Goal: Information Seeking & Learning: Learn about a topic

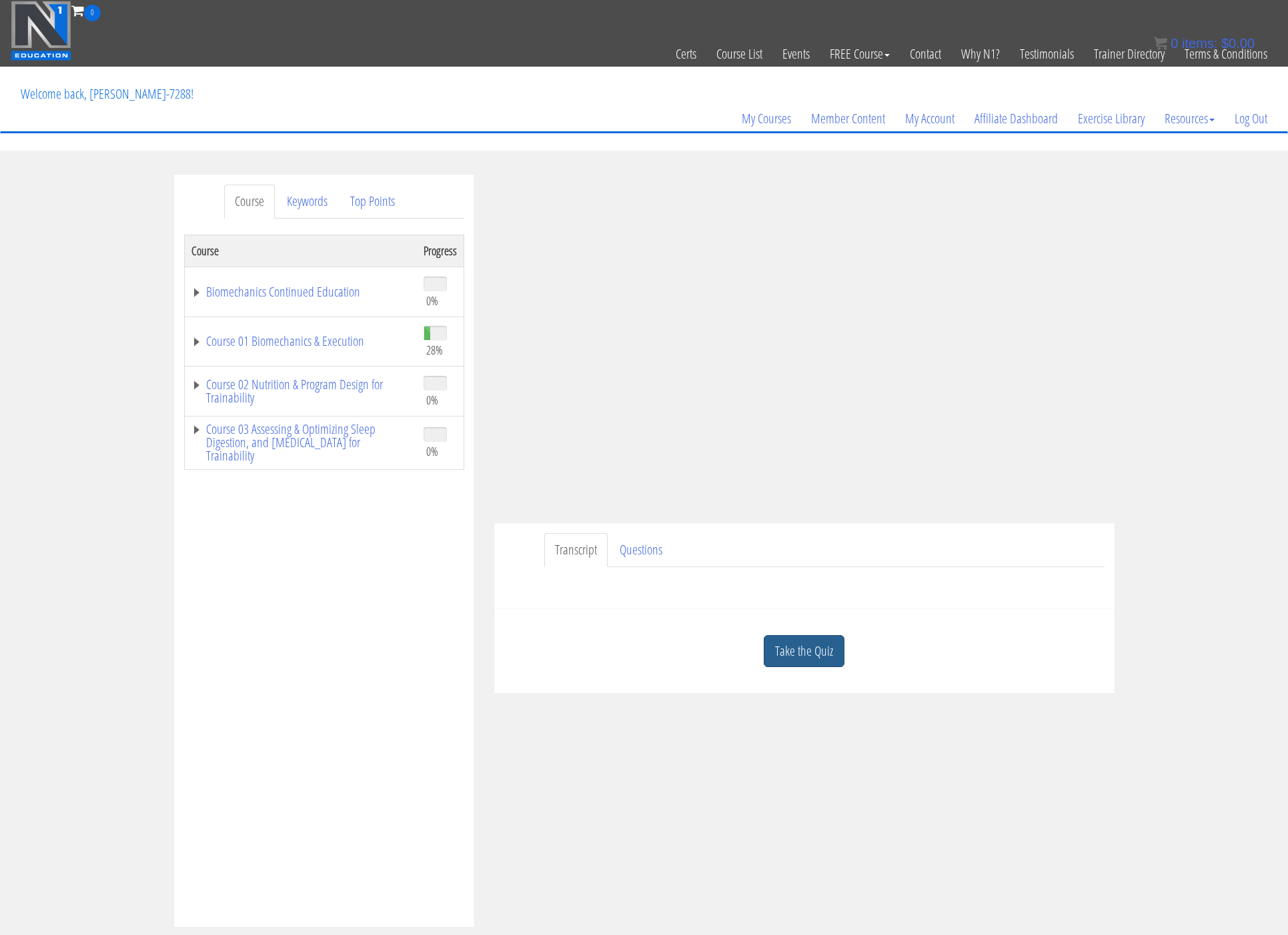
click at [780, 643] on link "Take the Quiz" at bounding box center [803, 652] width 80 height 32
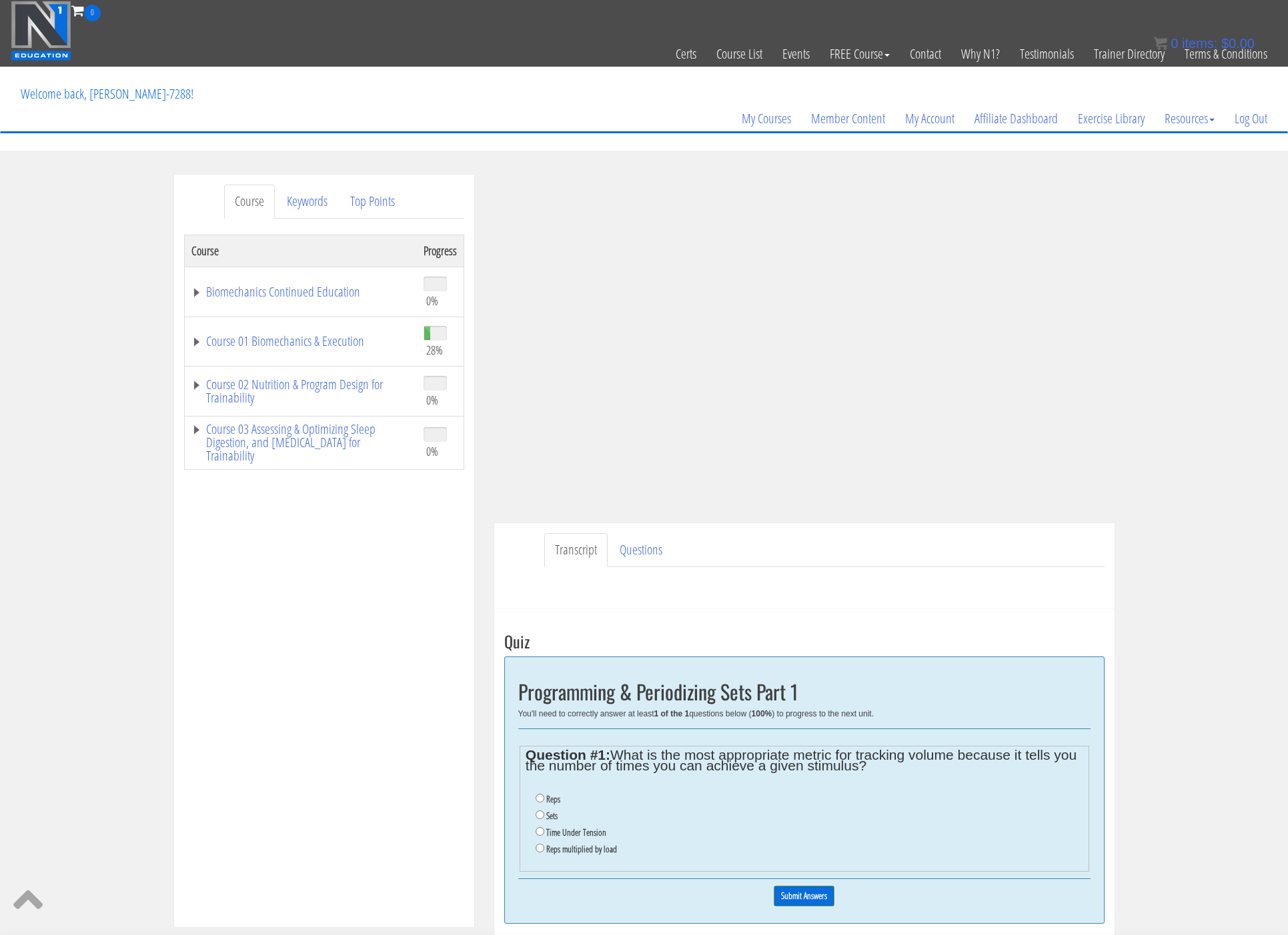
click at [548, 817] on label "Sets" at bounding box center [551, 816] width 12 height 11
click at [544, 817] on input "Sets" at bounding box center [540, 815] width 9 height 9
radio input "true"
click at [805, 894] on input "Submit Answers" at bounding box center [803, 896] width 60 height 21
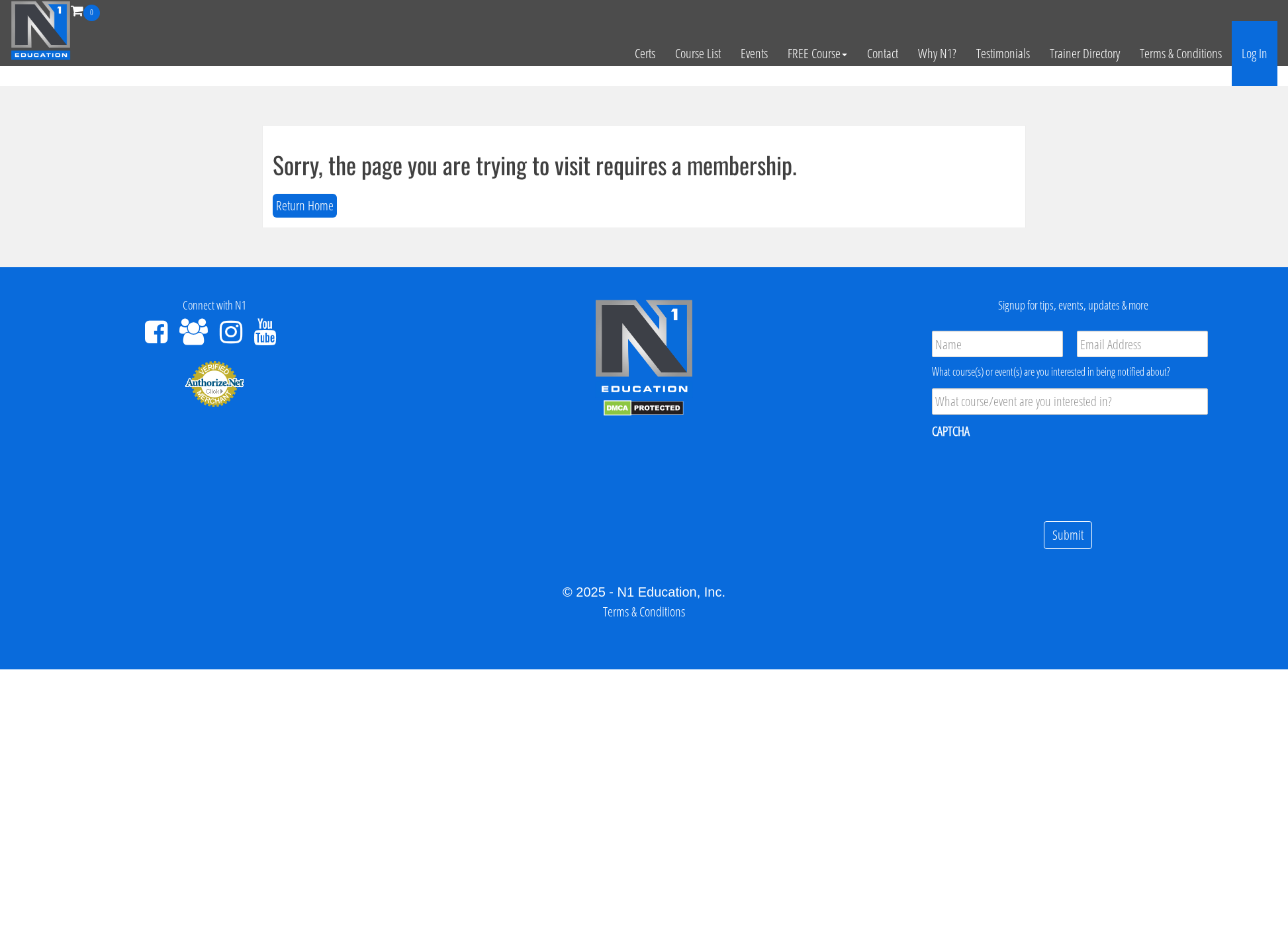
click at [1250, 56] on link "Log In" at bounding box center [1254, 54] width 46 height 64
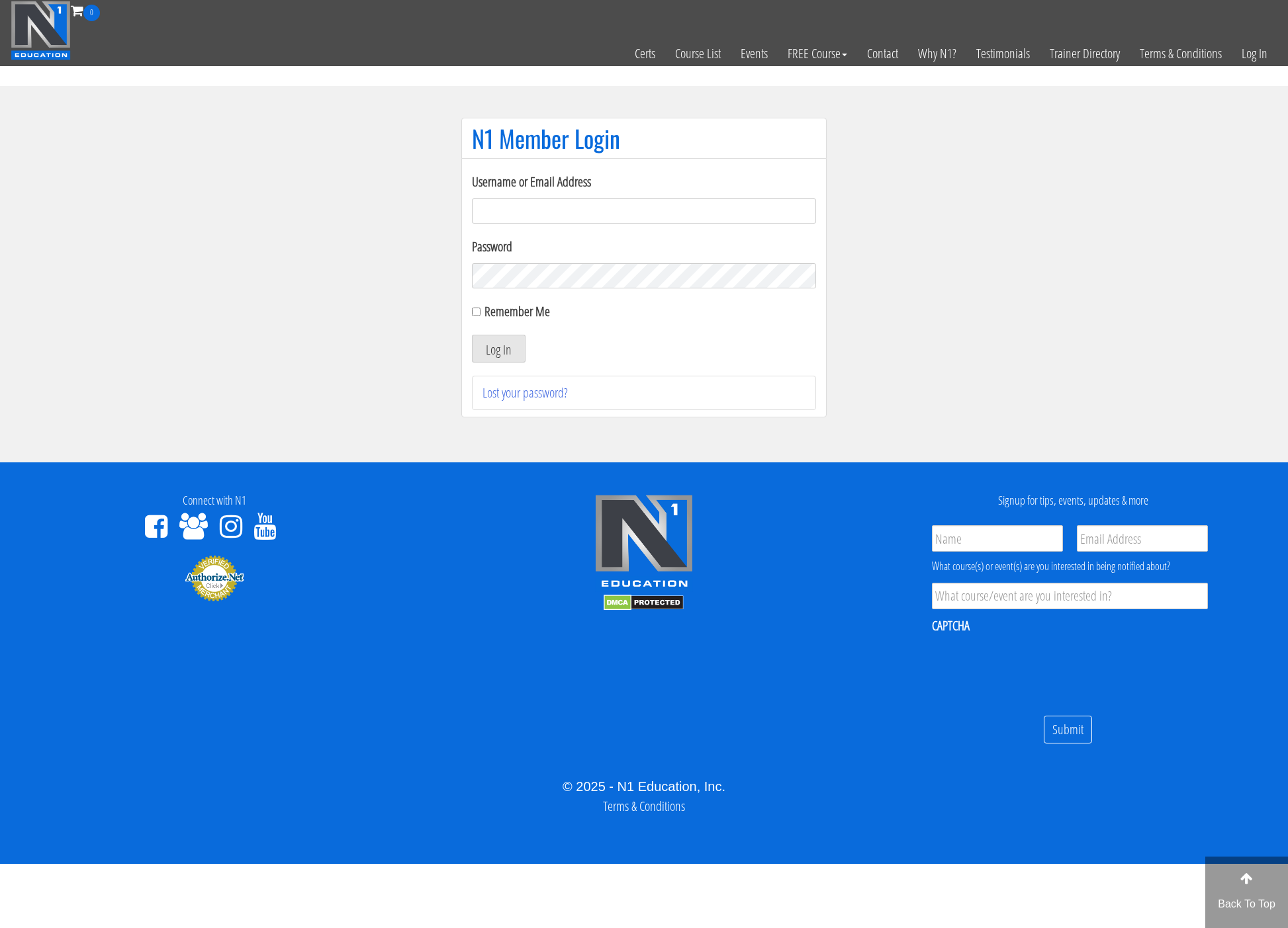
click at [706, 206] on input "Username or Email Address" at bounding box center [644, 211] width 344 height 25
type input "jonathanramirez.o@outlook.com"
click at [502, 349] on button "Log In" at bounding box center [499, 348] width 54 height 28
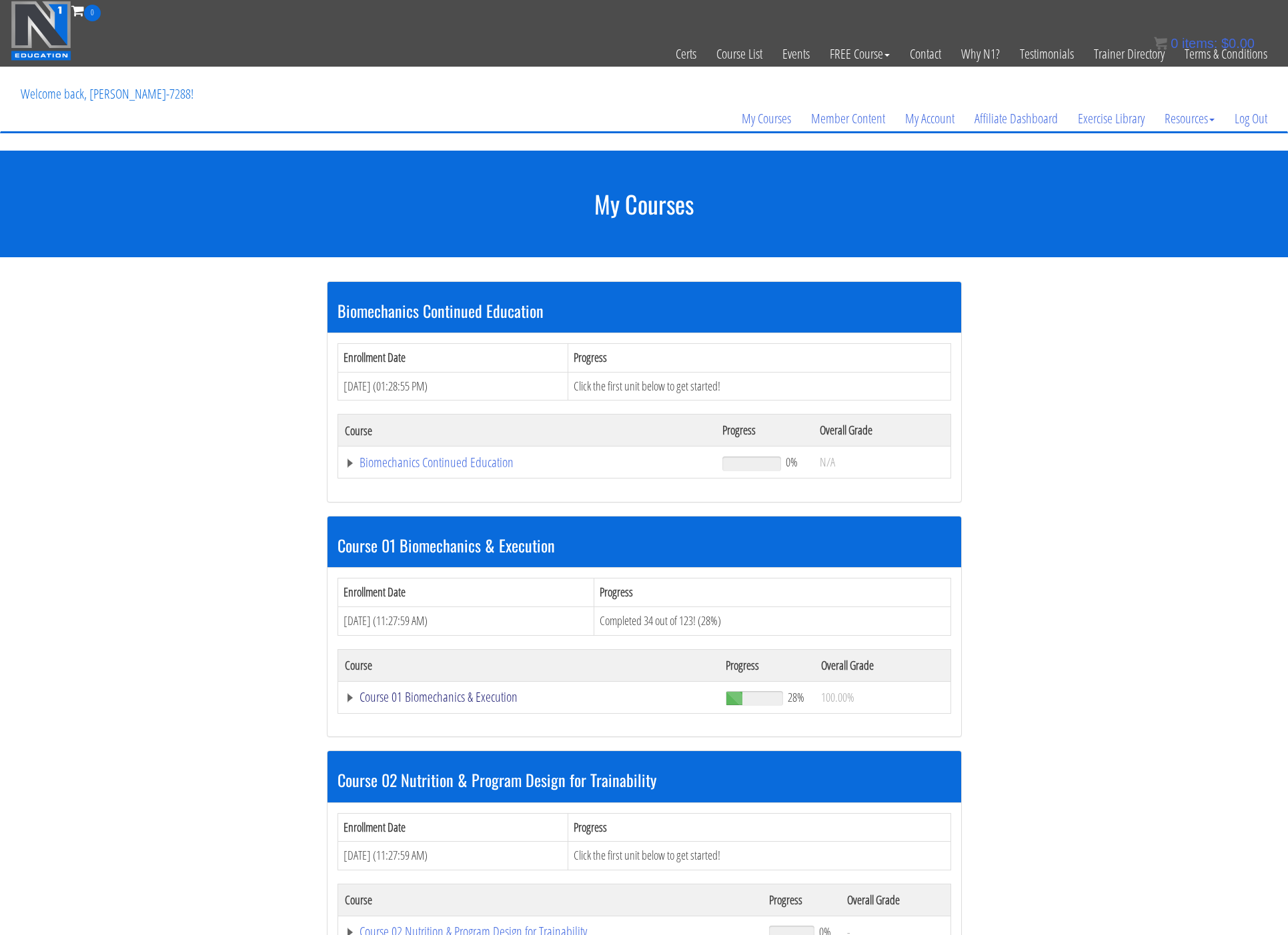
click at [438, 690] on link "Course 01 Biomechanics & Execution" at bounding box center [529, 697] width 368 height 14
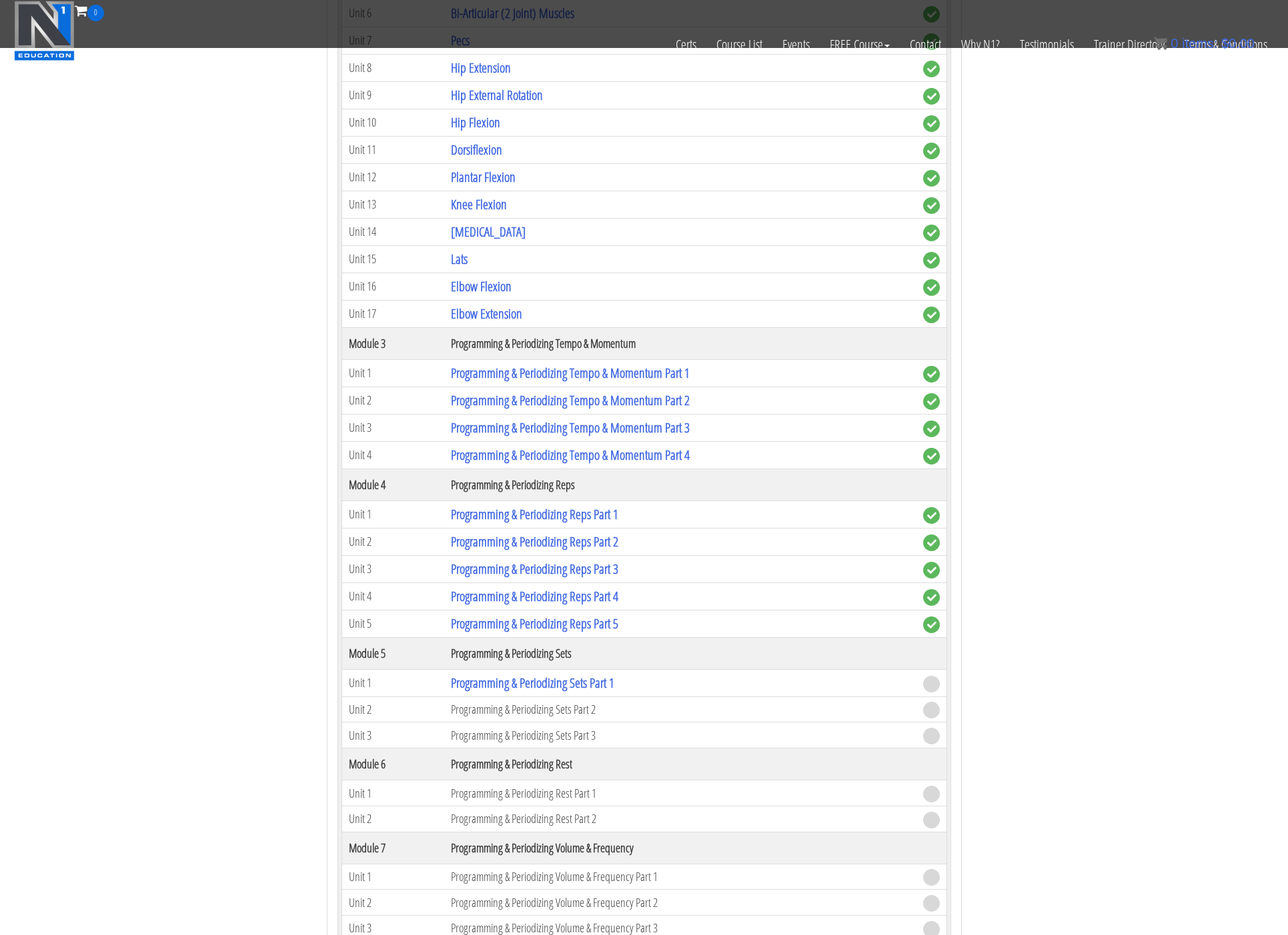
scroll to position [1138, 0]
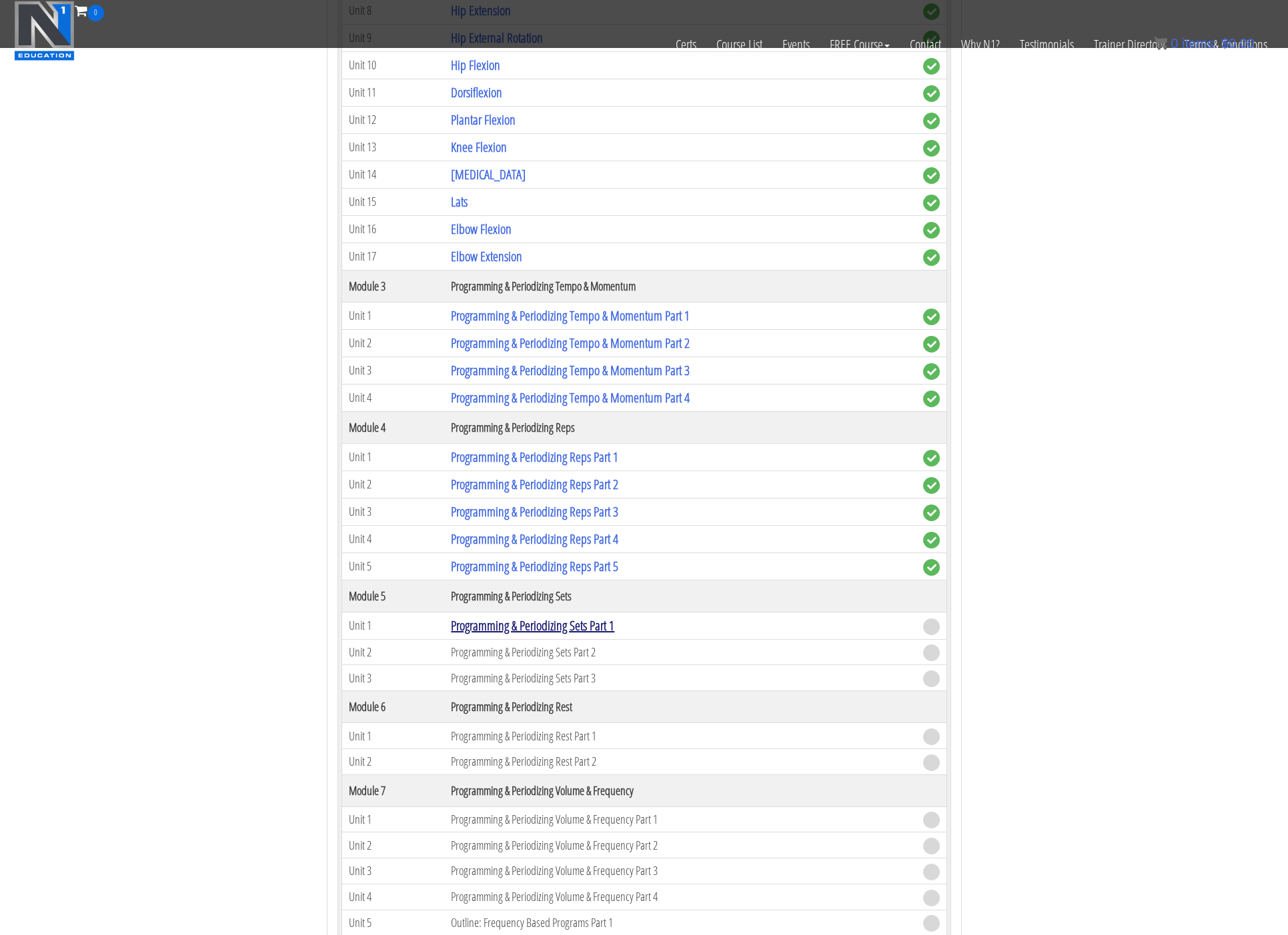
click at [588, 629] on link "Programming & Periodizing Sets Part 1" at bounding box center [532, 625] width 163 height 18
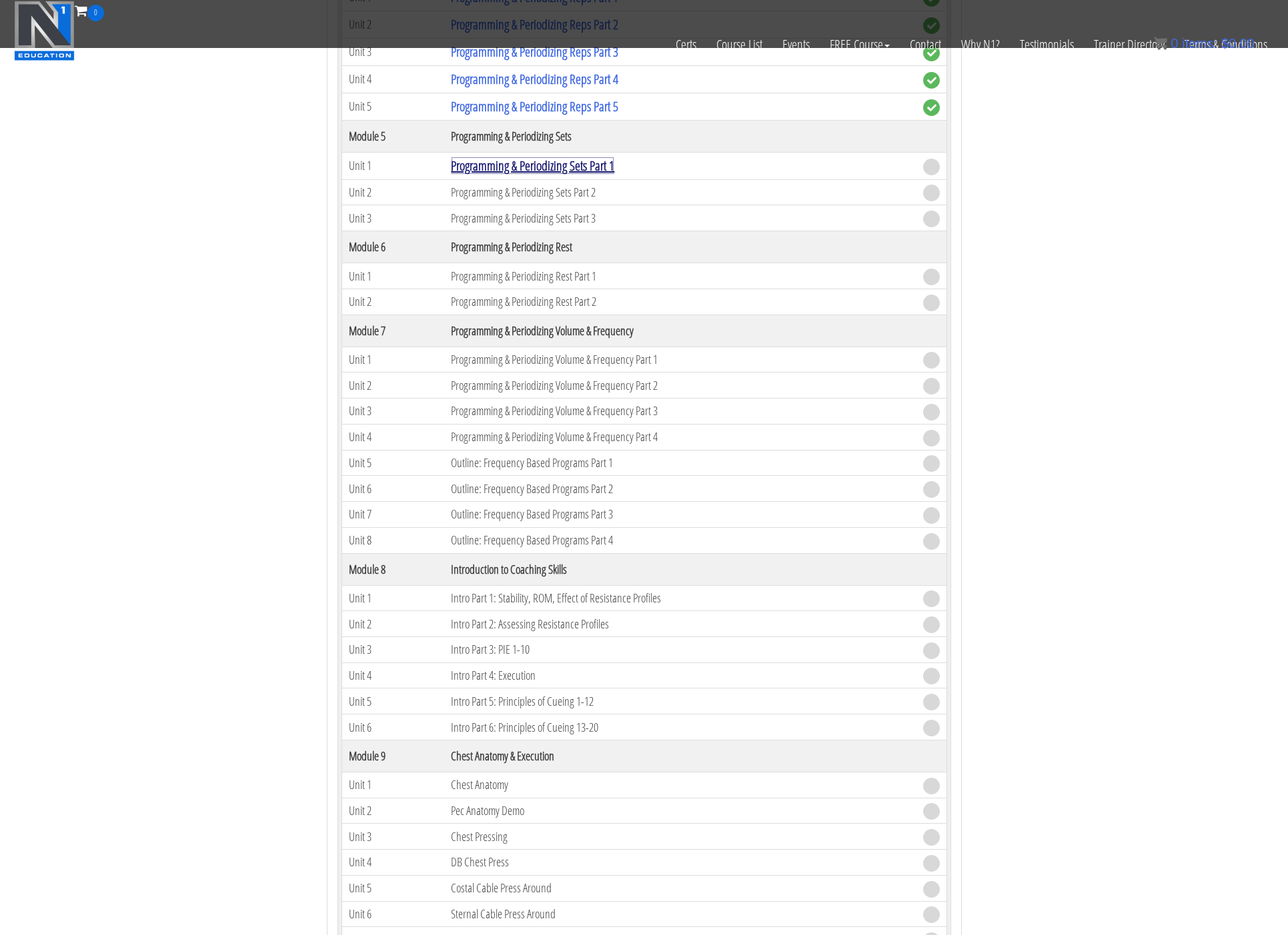
scroll to position [1615, 0]
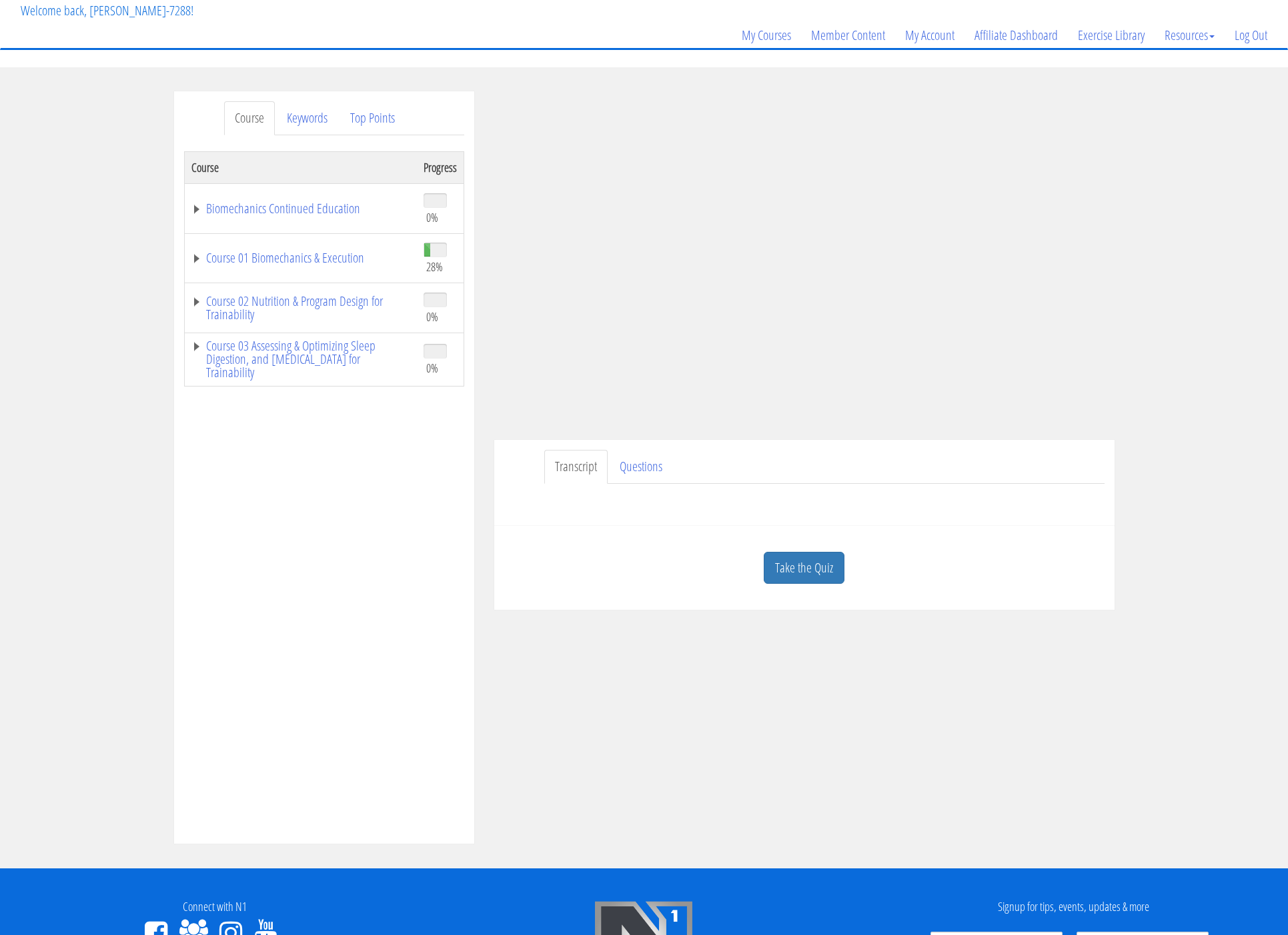
scroll to position [86, 0]
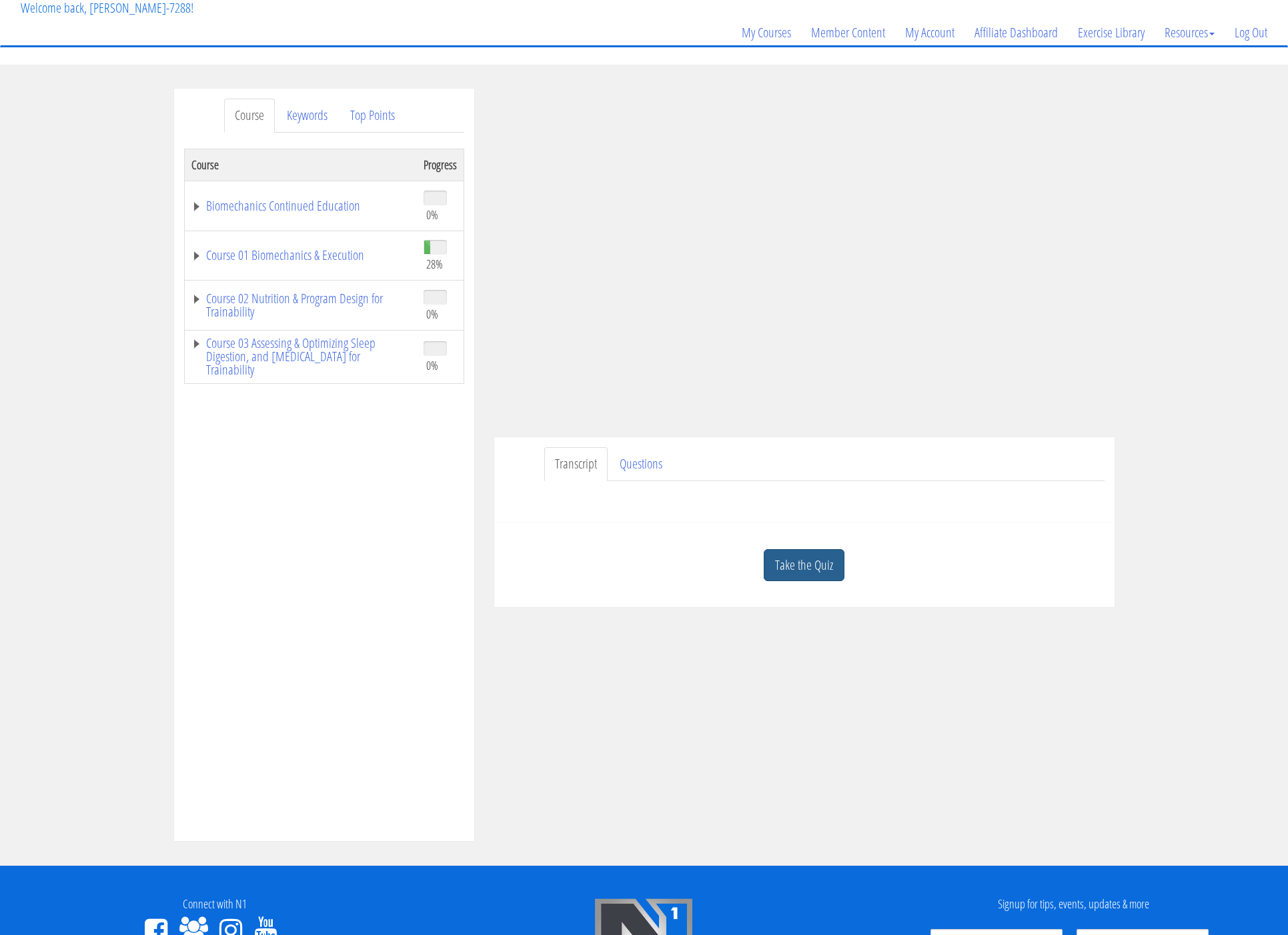
click at [811, 555] on link "Take the Quiz" at bounding box center [803, 566] width 80 height 32
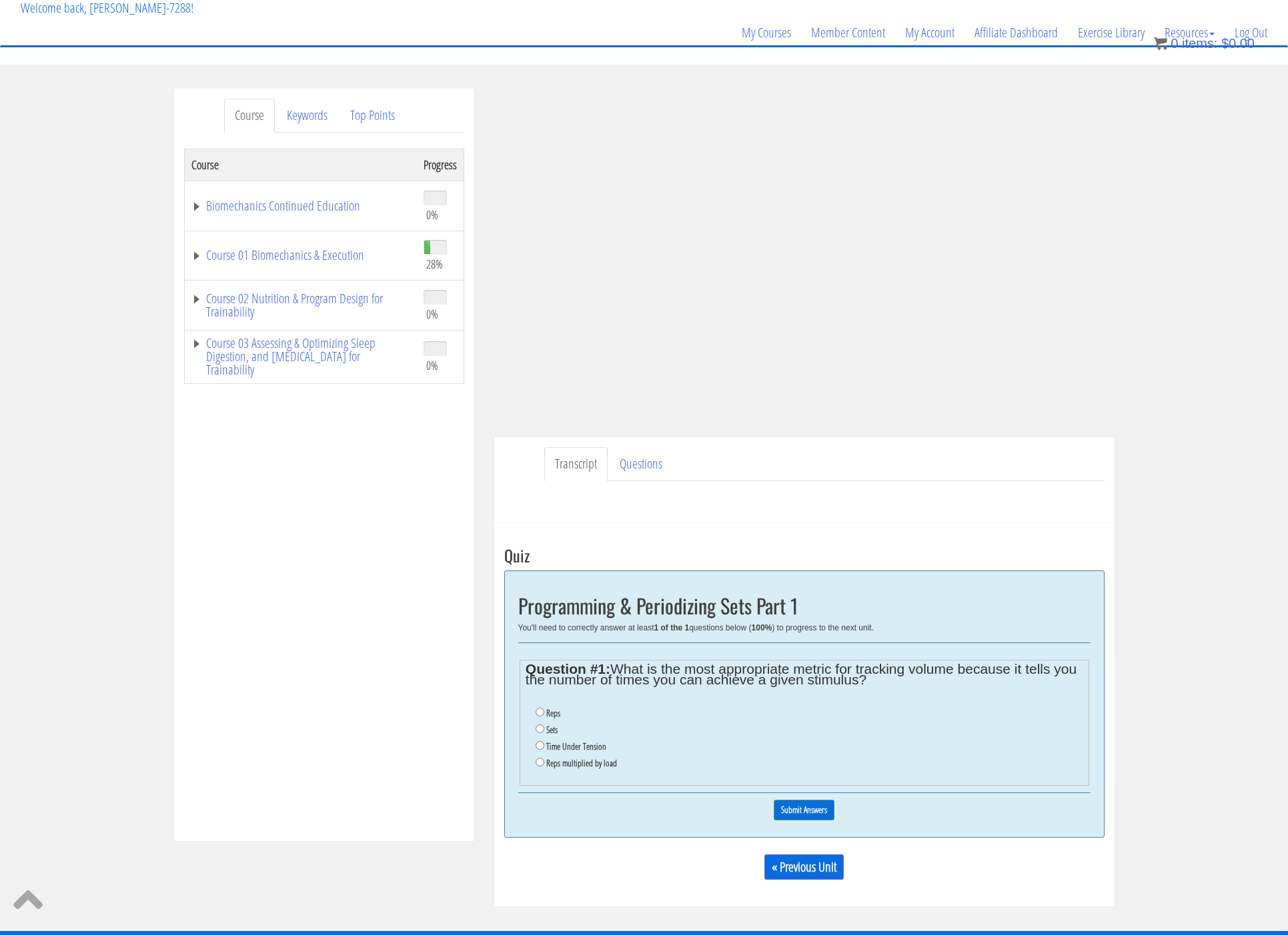
click at [553, 731] on label "Sets" at bounding box center [551, 730] width 12 height 11
click at [544, 731] on input "Sets" at bounding box center [540, 729] width 9 height 9
radio input "true"
click at [814, 486] on div "Have a question on this unit? Please submit it here: Name * First Last Email * *" at bounding box center [804, 496] width 600 height 32
